Goal: Task Accomplishment & Management: Use online tool/utility

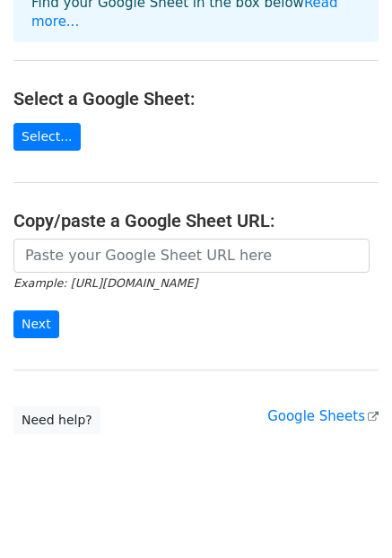
scroll to position [161, 0]
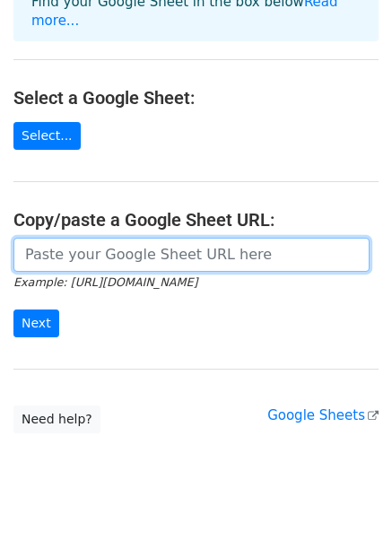
click at [82, 242] on input "url" at bounding box center [191, 255] width 356 height 34
paste input "https://docs.google.com/spreadsheets/d/1tfxuBYcx2ggQmKARiktn3dtqPlmzu60isaoB1HC…"
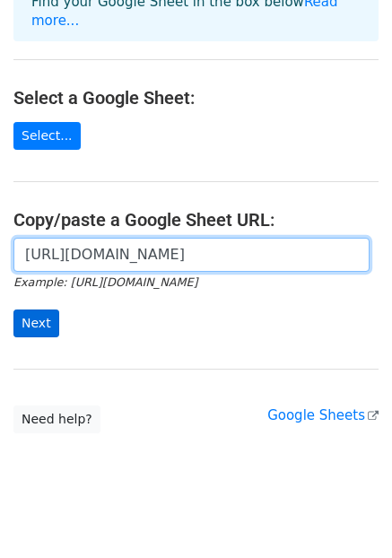
type input "https://docs.google.com/spreadsheets/d/1tfxuBYcx2ggQmKARiktn3dtqPlmzu60isaoB1HC…"
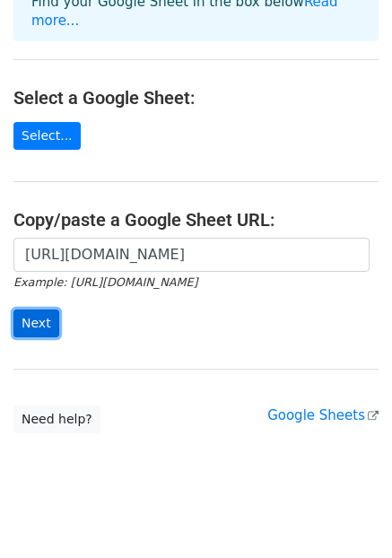
scroll to position [0, 0]
click at [31, 310] on input "Next" at bounding box center [36, 324] width 46 height 28
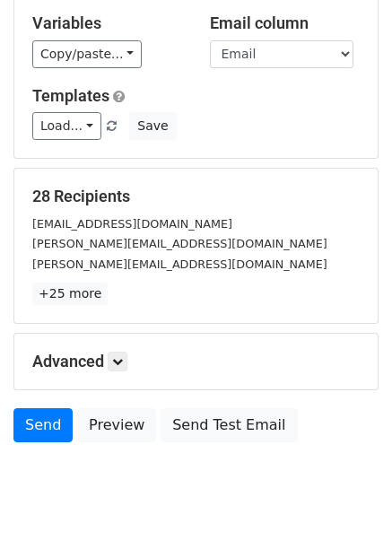
scroll to position [172, 0]
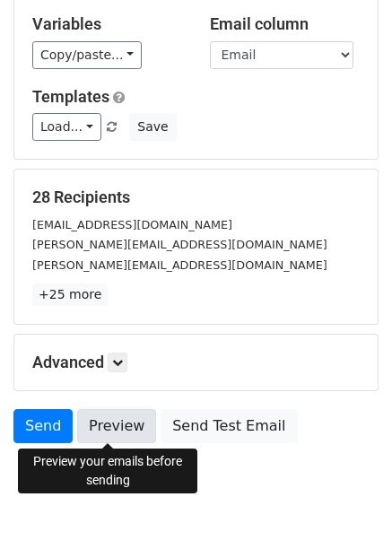
click at [105, 433] on link "Preview" at bounding box center [116, 426] width 79 height 34
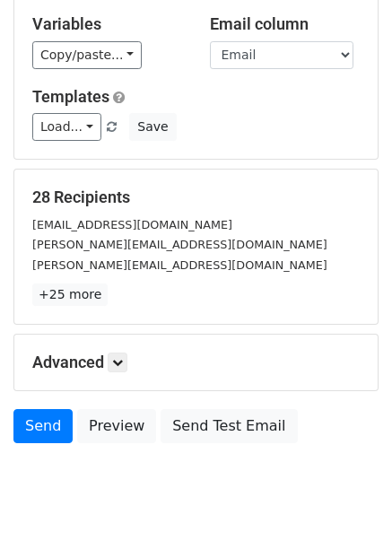
scroll to position [0, 0]
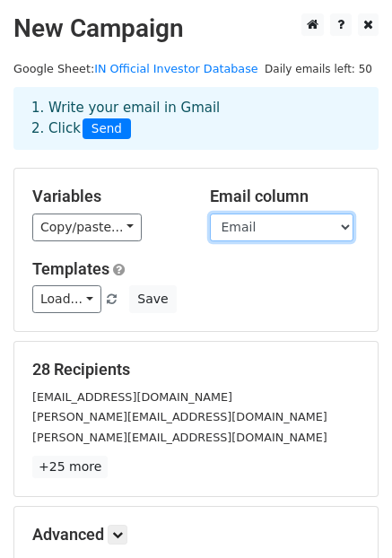
click at [344, 227] on select "Email First Name CC Filter Rows to Merge" at bounding box center [282, 228] width 144 height 28
select select "CC"
click at [210, 214] on select "Email First Name CC Filter Rows to Merge" at bounding box center [282, 228] width 144 height 28
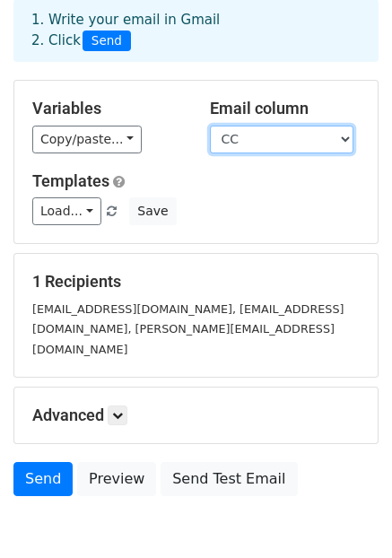
scroll to position [89, 0]
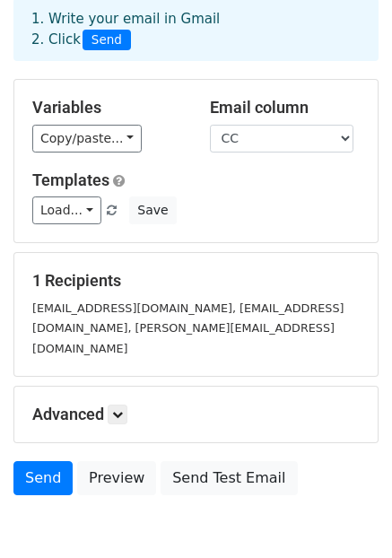
click at [91, 317] on div "oke@tagbyouicapital.com, kamsy@tagbyouicapital.com, paul@tagbyouicapital.com" at bounding box center [196, 328] width 354 height 61
click at [122, 409] on icon at bounding box center [117, 414] width 11 height 11
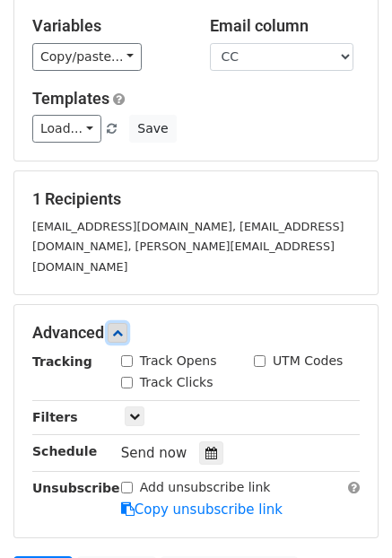
scroll to position [176, 0]
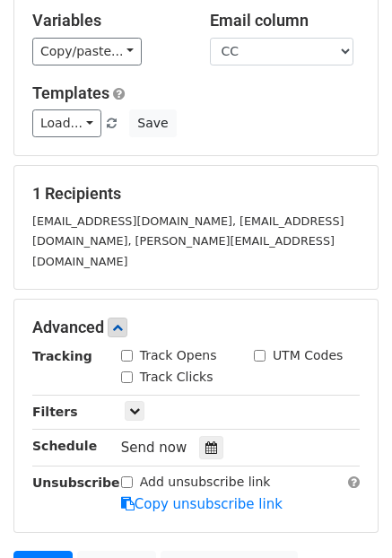
click at [130, 350] on input "Track Opens" at bounding box center [127, 356] width 12 height 12
checkbox input "true"
click at [211, 219] on small "oke@tagbyouicapital.com, kamsy@tagbyouicapital.com, paul@tagbyouicapital.com" at bounding box center [187, 241] width 311 height 54
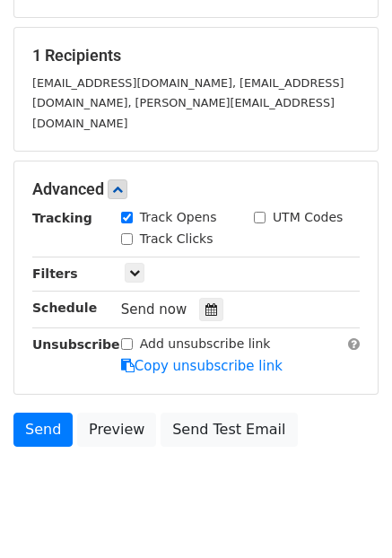
scroll to position [334, 0]
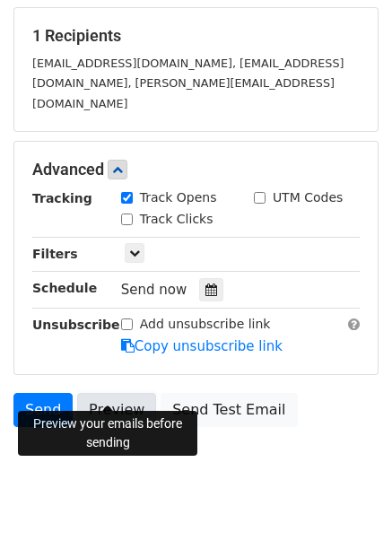
click at [114, 393] on link "Preview" at bounding box center [116, 410] width 79 height 34
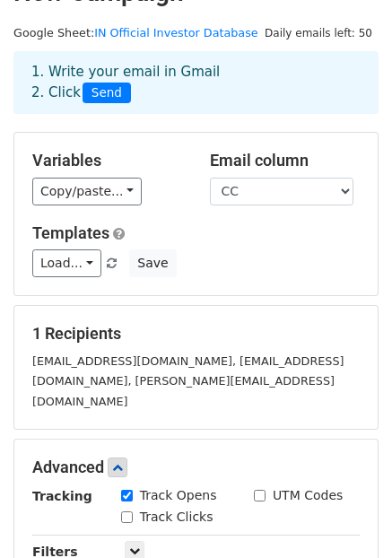
scroll to position [35, 0]
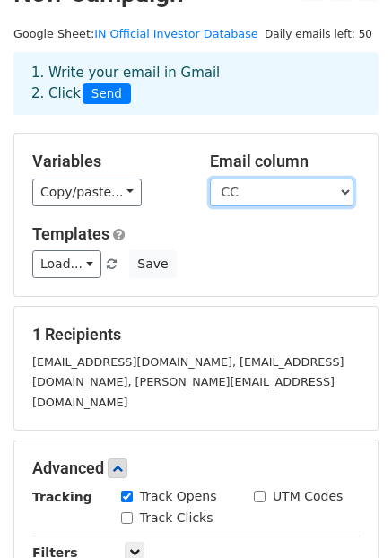
click at [347, 193] on select "Email First Name CC Filter Rows to Merge" at bounding box center [282, 193] width 144 height 28
select select "First Name"
click at [210, 179] on select "Email First Name CC Filter Rows to Merge" at bounding box center [282, 193] width 144 height 28
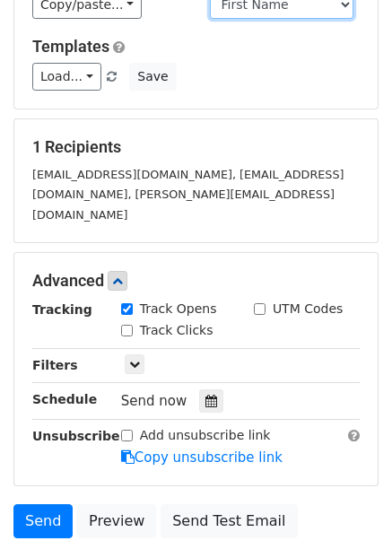
scroll to position [223, 0]
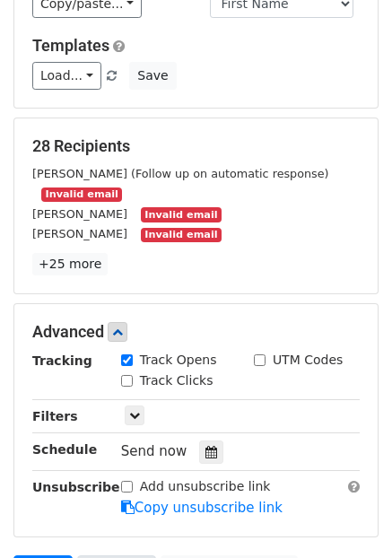
click at [111, 480] on div "Add unsubscribe link Copy unsubscribe link" at bounding box center [241, 497] width 266 height 41
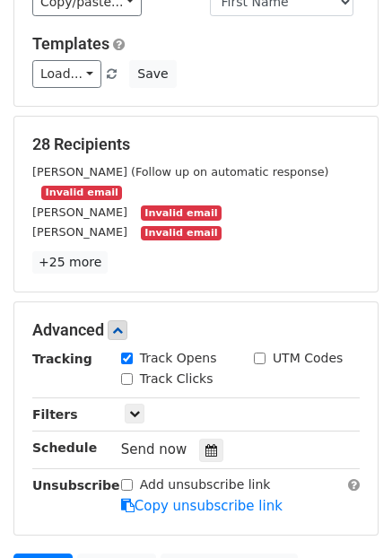
click at [103, 490] on div "Unsubscribe" at bounding box center [63, 495] width 89 height 41
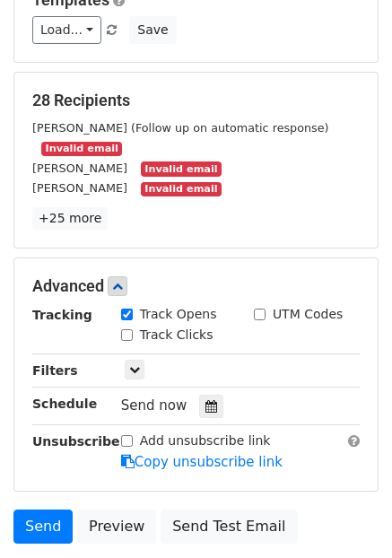
scroll to position [271, 0]
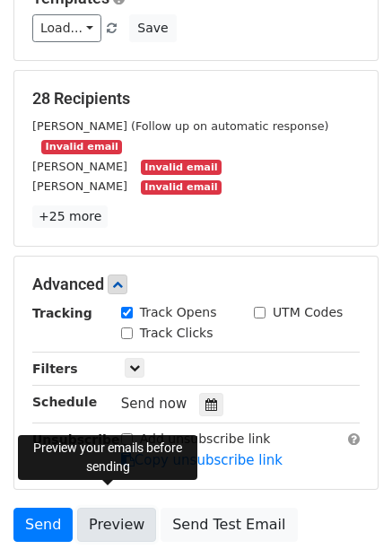
click at [100, 508] on link "Preview" at bounding box center [116, 525] width 79 height 34
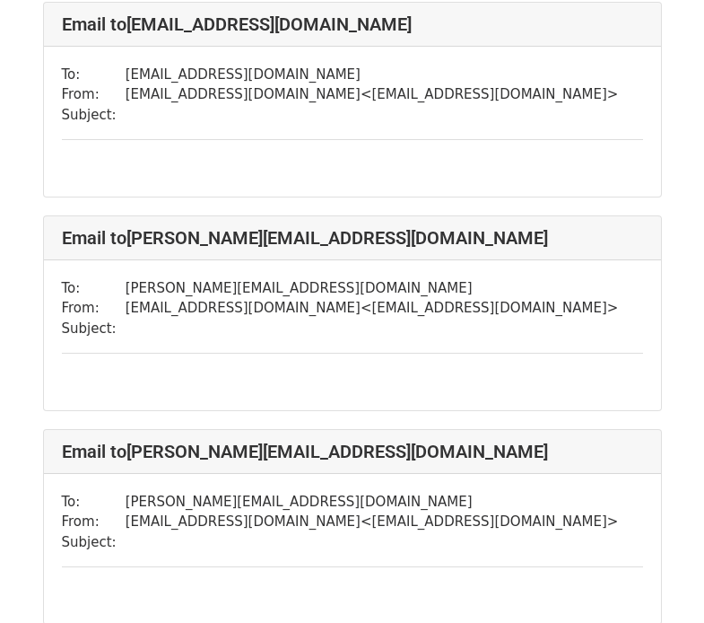
scroll to position [238, 0]
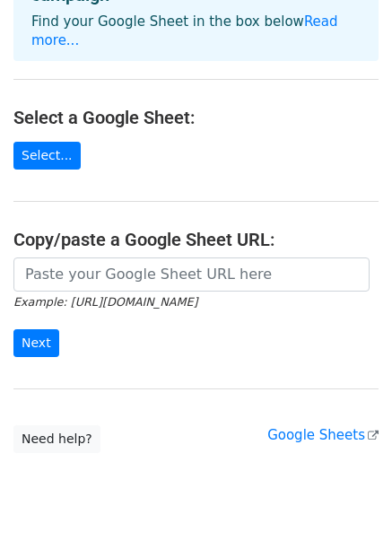
scroll to position [161, 0]
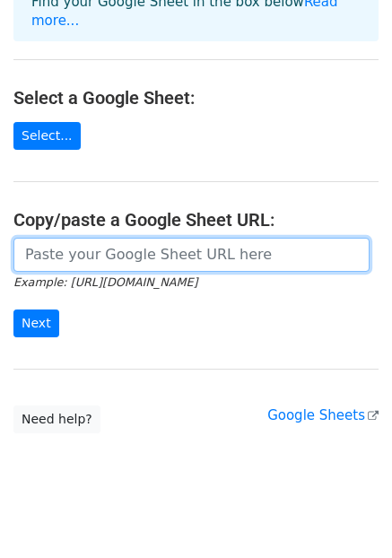
click at [135, 238] on input "url" at bounding box center [191, 255] width 356 height 34
paste input "https://docs.google.com/spreadsheets/d/1tfxuBYcx2ggQmKARiktn3dtqPlmzu60isaoB1HC…"
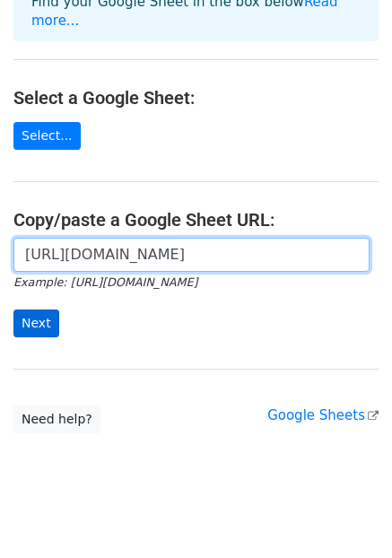
type input "https://docs.google.com/spreadsheets/d/1tfxuBYcx2ggQmKARiktn3dtqPlmzu60isaoB1HC…"
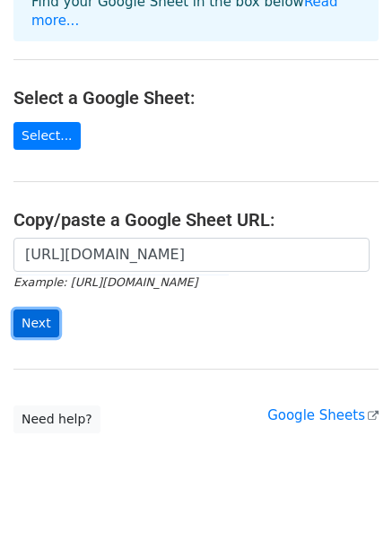
scroll to position [0, 0]
click at [37, 310] on input "Next" at bounding box center [36, 324] width 46 height 28
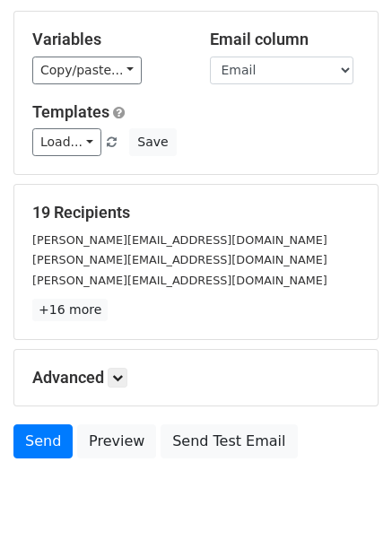
scroll to position [210, 0]
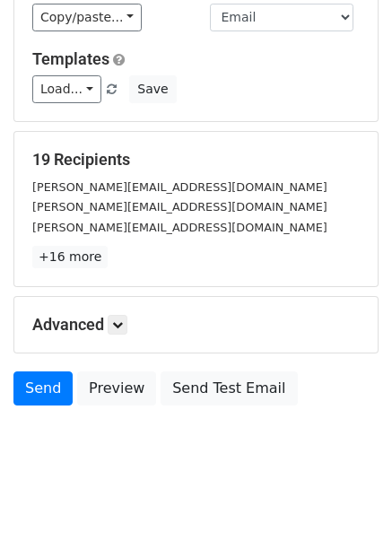
click at [122, 336] on div "Advanced Tracking Track Opens UTM Codes Track Clicks Filters Only include sprea…" at bounding box center [195, 325] width 363 height 56
click at [122, 324] on icon at bounding box center [117, 324] width 11 height 11
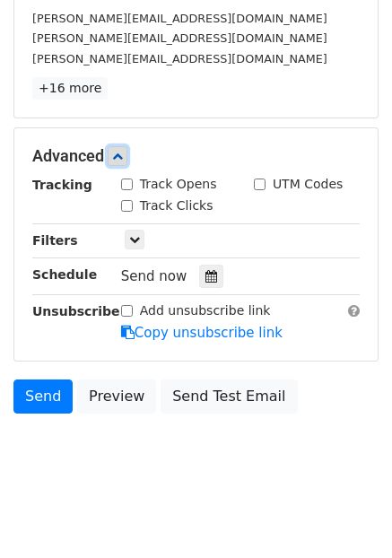
scroll to position [386, 0]
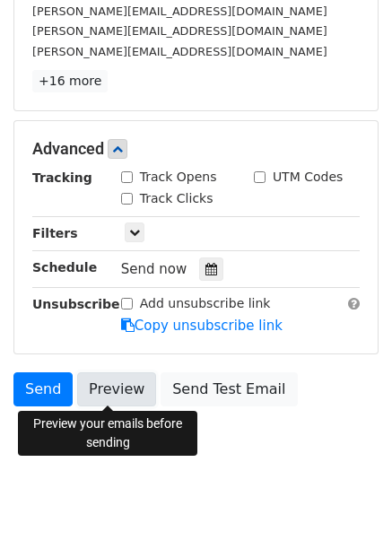
click at [103, 386] on link "Preview" at bounding box center [116, 389] width 79 height 34
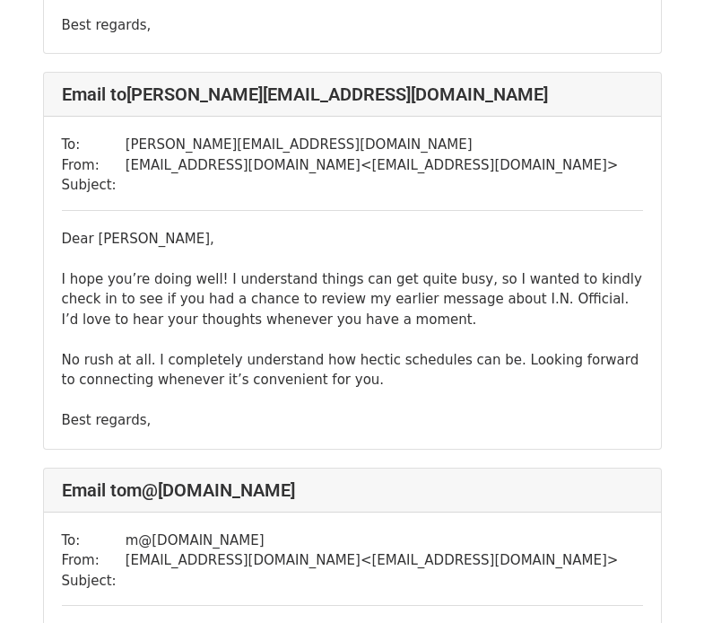
scroll to position [1297, 0]
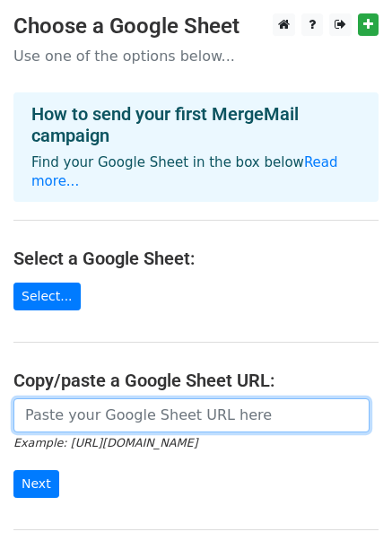
click at [114, 398] on input "url" at bounding box center [191, 415] width 356 height 34
paste input "https://docs.google.com/spreadsheets/d/1tfxuBYcx2ggQmKARiktn3dtqPlmzu60isaoB1HC…"
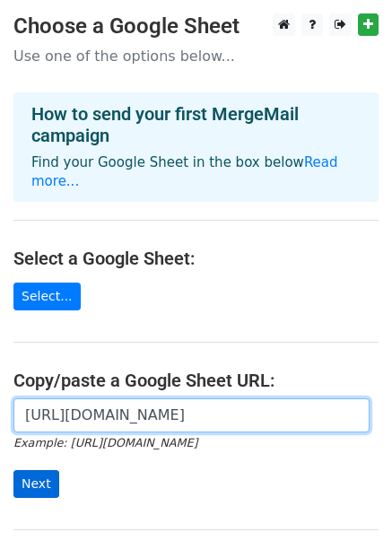
type input "https://docs.google.com/spreadsheets/d/1tfxuBYcx2ggQmKARiktn3dtqPlmzu60isaoB1HC…"
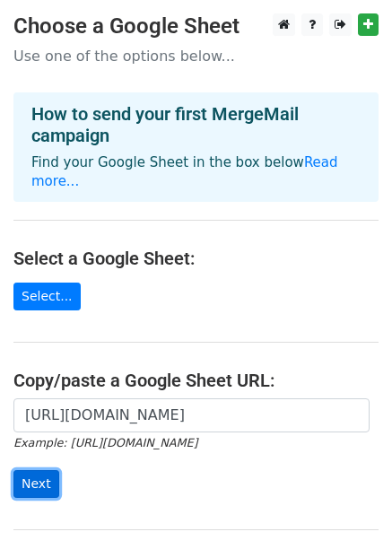
scroll to position [0, 0]
click at [48, 470] on input "Next" at bounding box center [36, 484] width 46 height 28
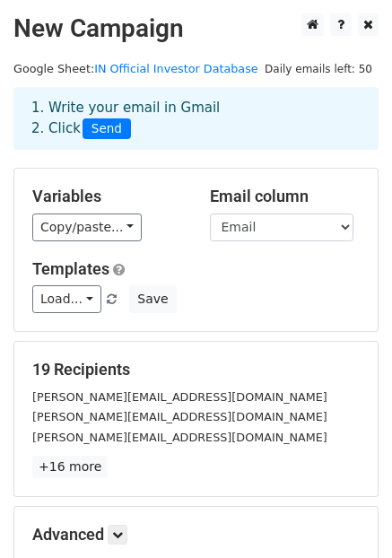
scroll to position [210, 0]
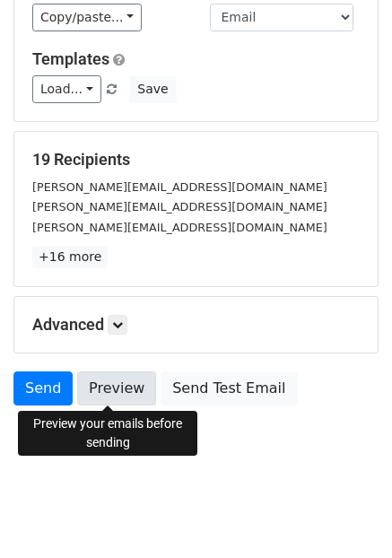
click at [126, 390] on link "Preview" at bounding box center [116, 388] width 79 height 34
click at [105, 382] on link "Preview" at bounding box center [116, 388] width 79 height 34
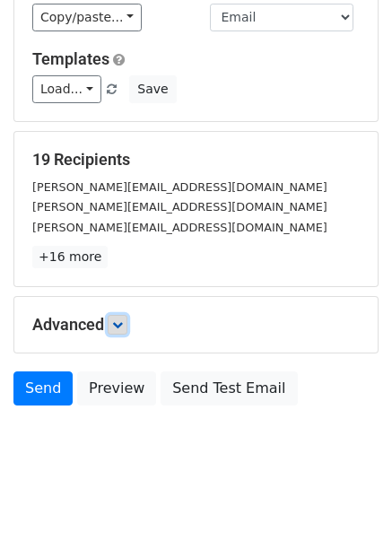
click at [123, 318] on link at bounding box center [118, 325] width 20 height 20
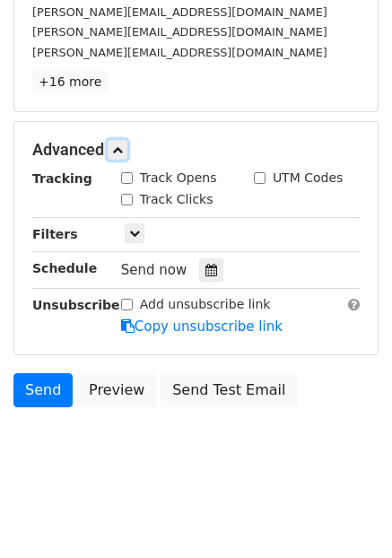
scroll to position [386, 0]
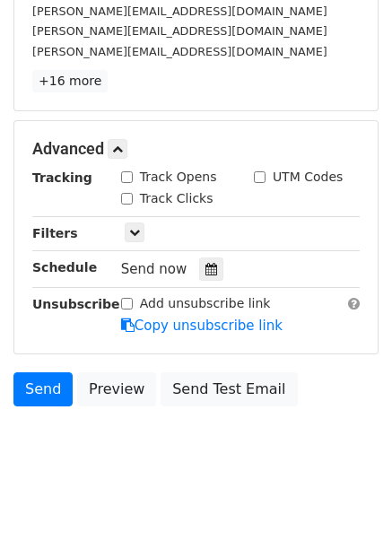
click at [130, 171] on input "Track Opens" at bounding box center [127, 177] width 12 height 12
checkbox input "true"
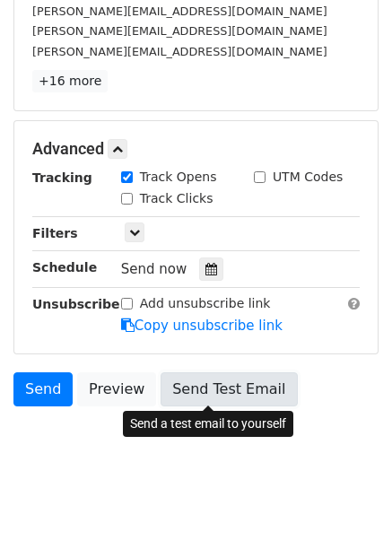
click at [215, 395] on link "Send Test Email" at bounding box center [229, 389] width 136 height 34
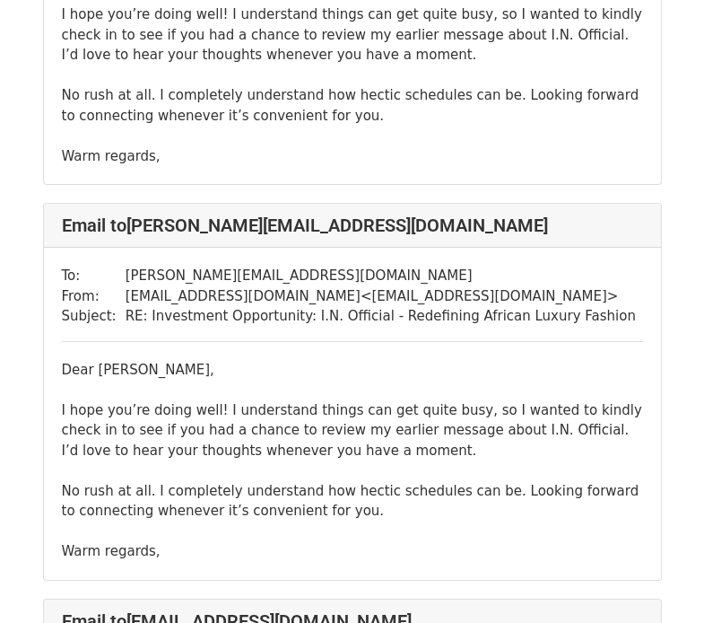
scroll to position [3483, 0]
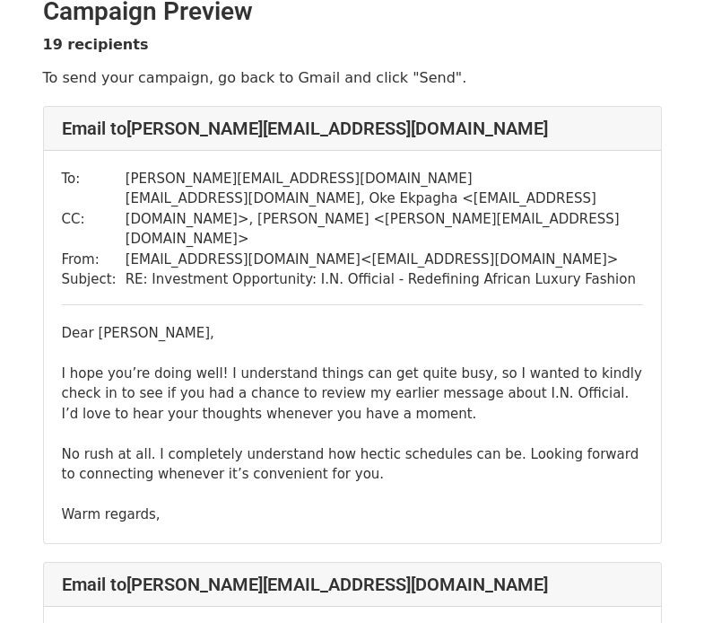
scroll to position [23, 0]
